Goal: Navigation & Orientation: Find specific page/section

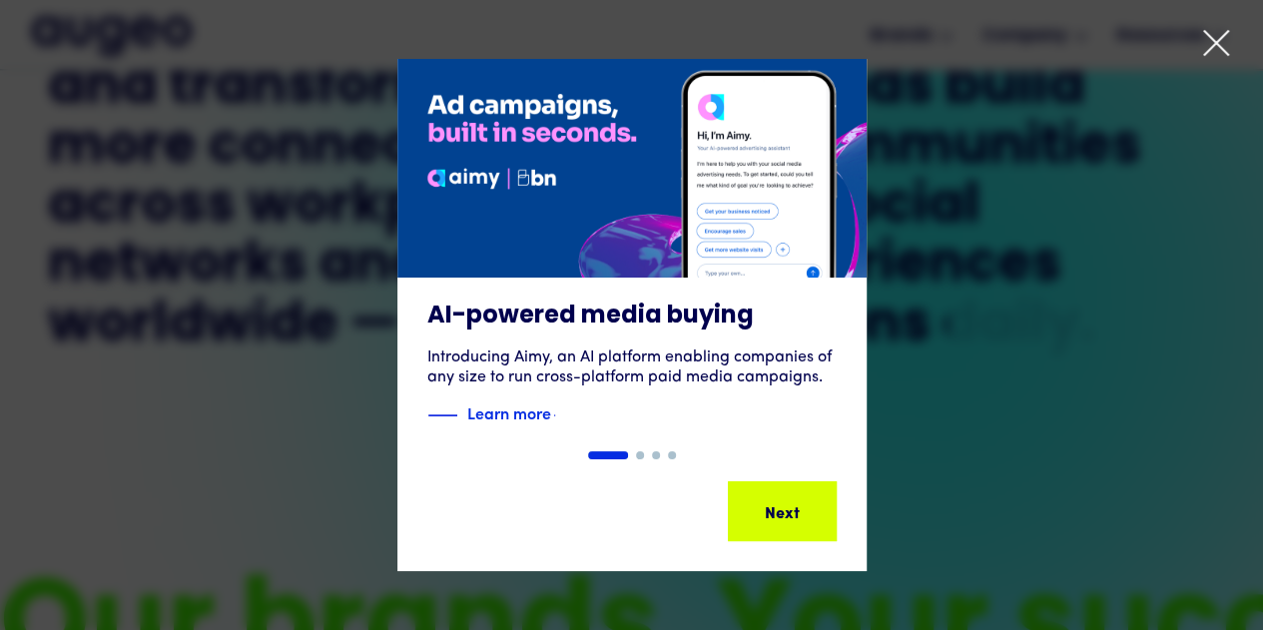
click at [1225, 41] on icon at bounding box center [1216, 43] width 30 height 30
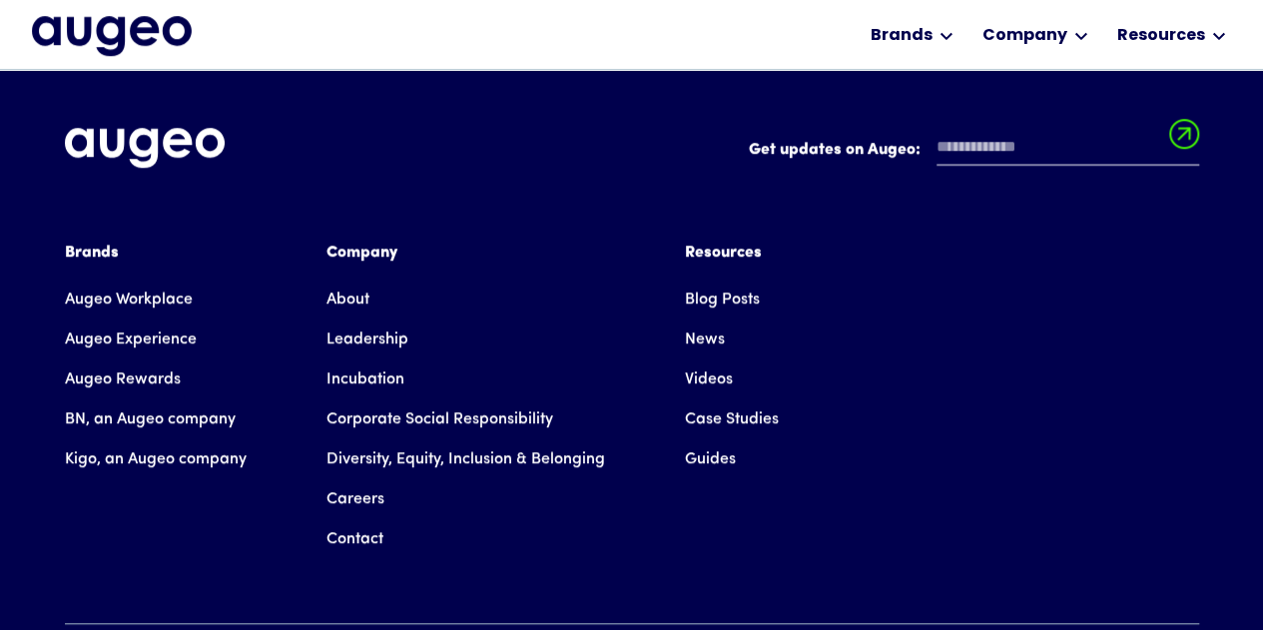
scroll to position [4530, 0]
click at [123, 279] on link "Augeo Workplace" at bounding box center [129, 299] width 128 height 40
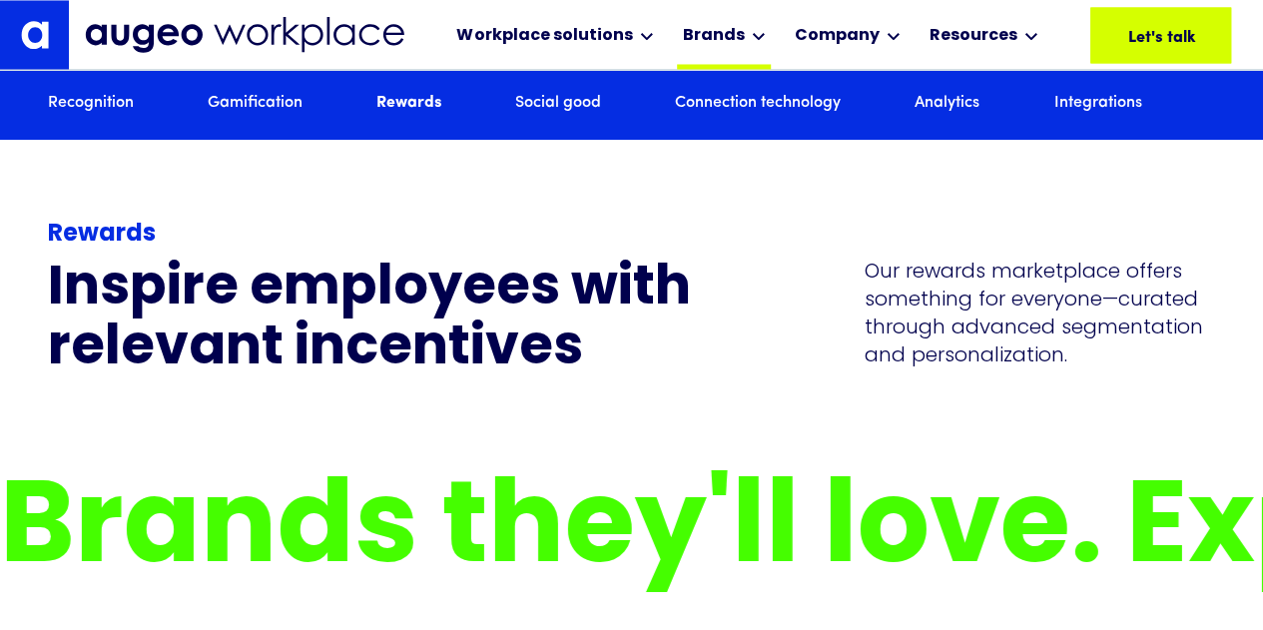
scroll to position [5537, 0]
